Goal: Task Accomplishment & Management: Manage account settings

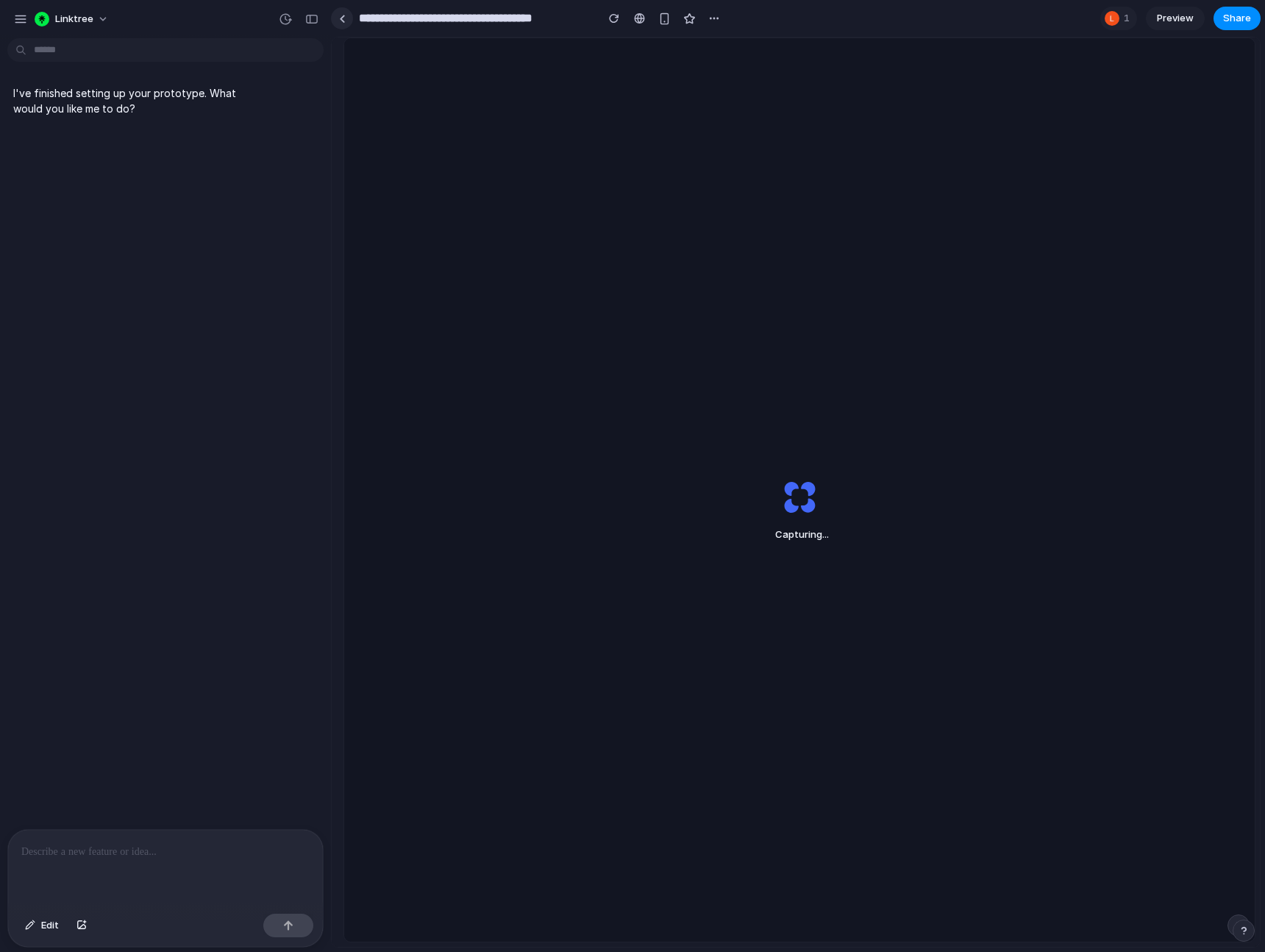
click at [344, 23] on link at bounding box center [342, 18] width 22 height 22
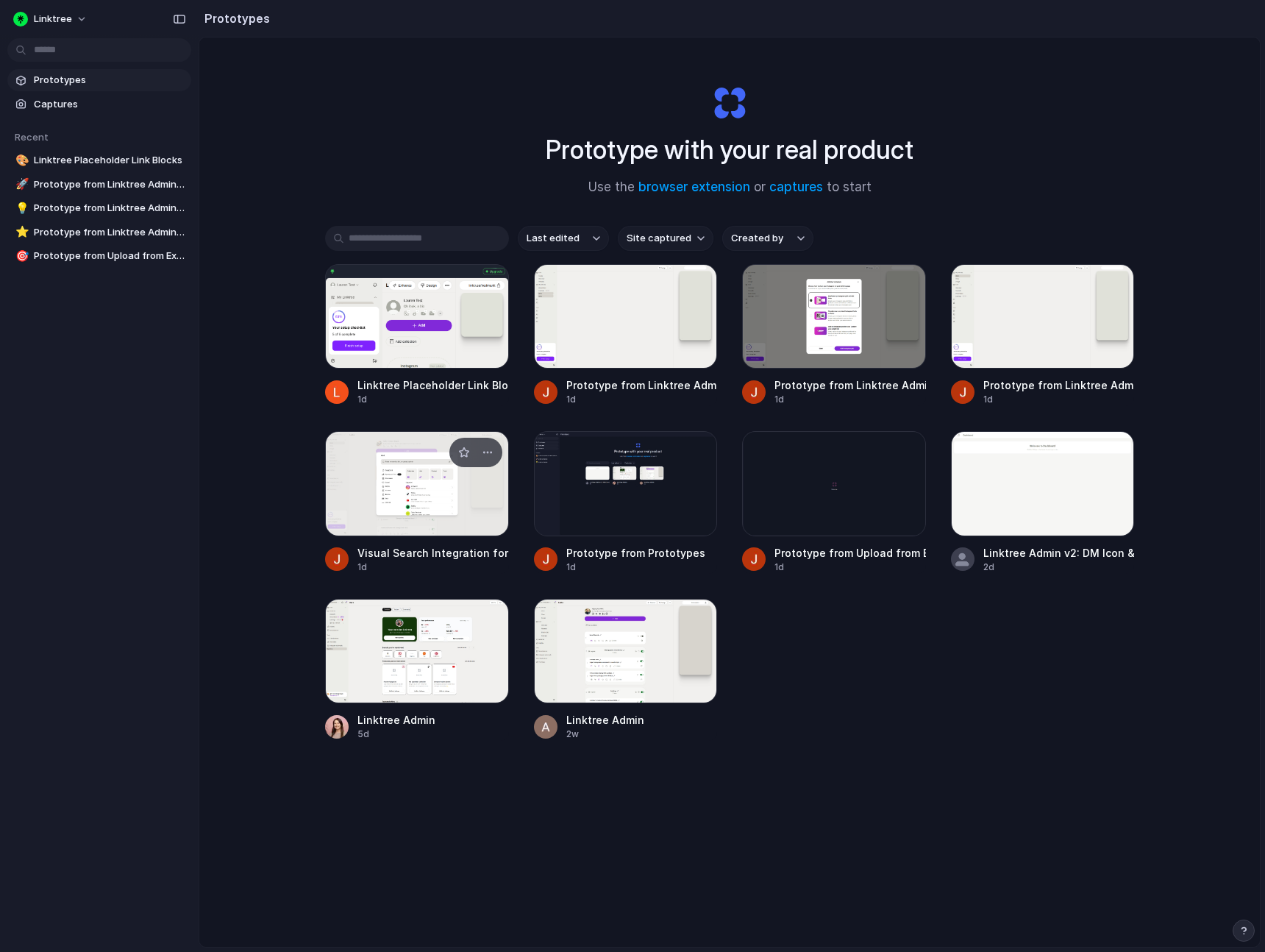
click at [418, 482] on div at bounding box center [417, 483] width 184 height 104
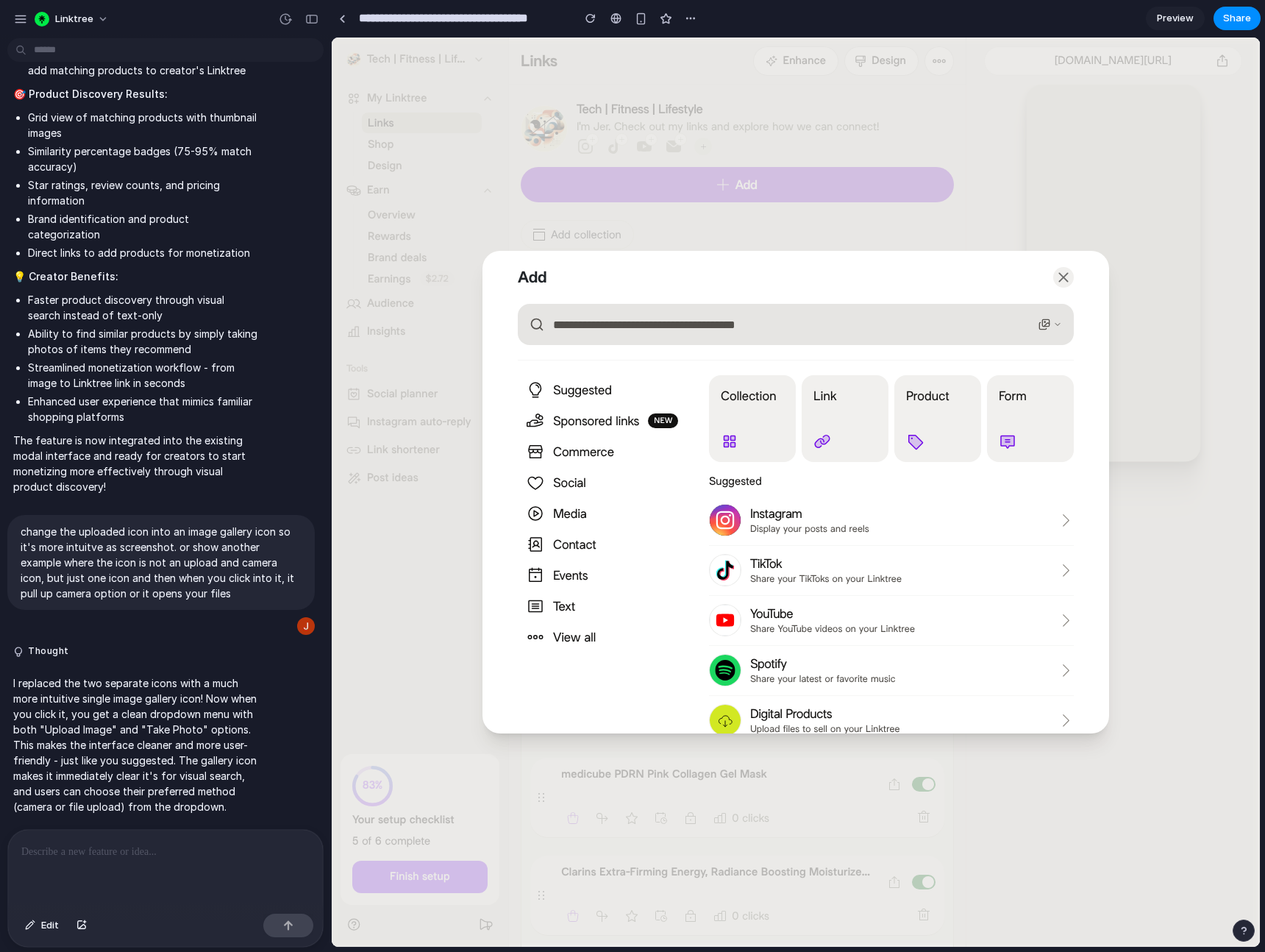
click at [1039, 321] on icon "button" at bounding box center [1044, 324] width 11 height 11
